Goal: Obtain resource: Obtain resource

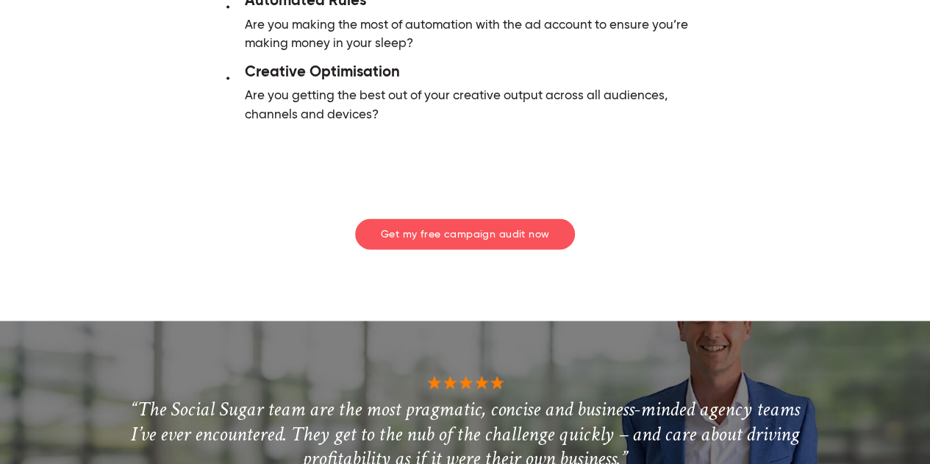
scroll to position [1176, 0]
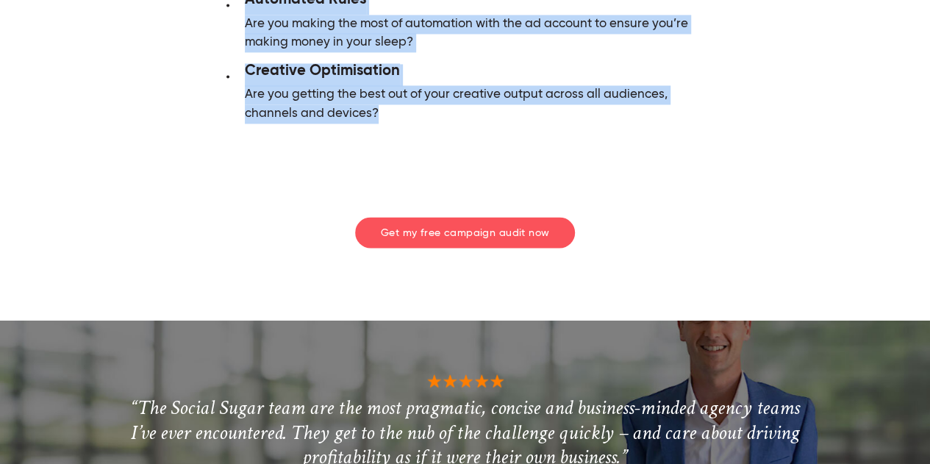
drag, startPoint x: 118, startPoint y: 193, endPoint x: 612, endPoint y: 165, distance: 495.5
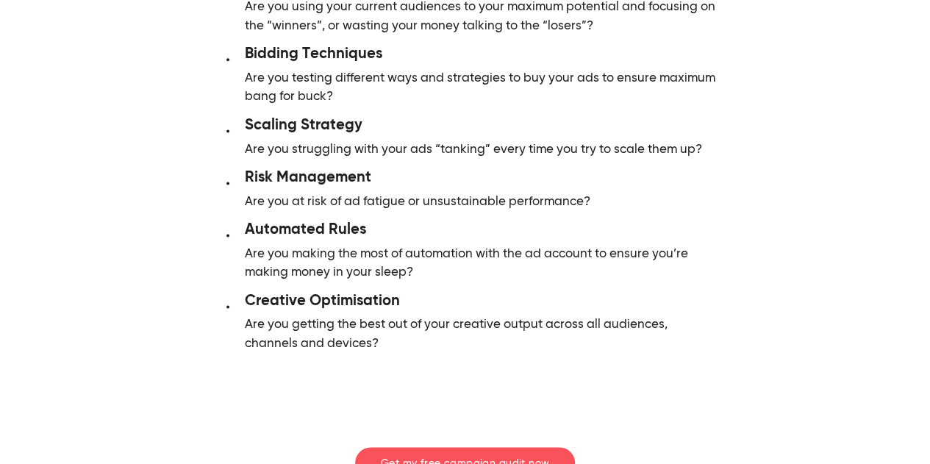
scroll to position [809, 0]
